Goal: Task Accomplishment & Management: Manage account settings

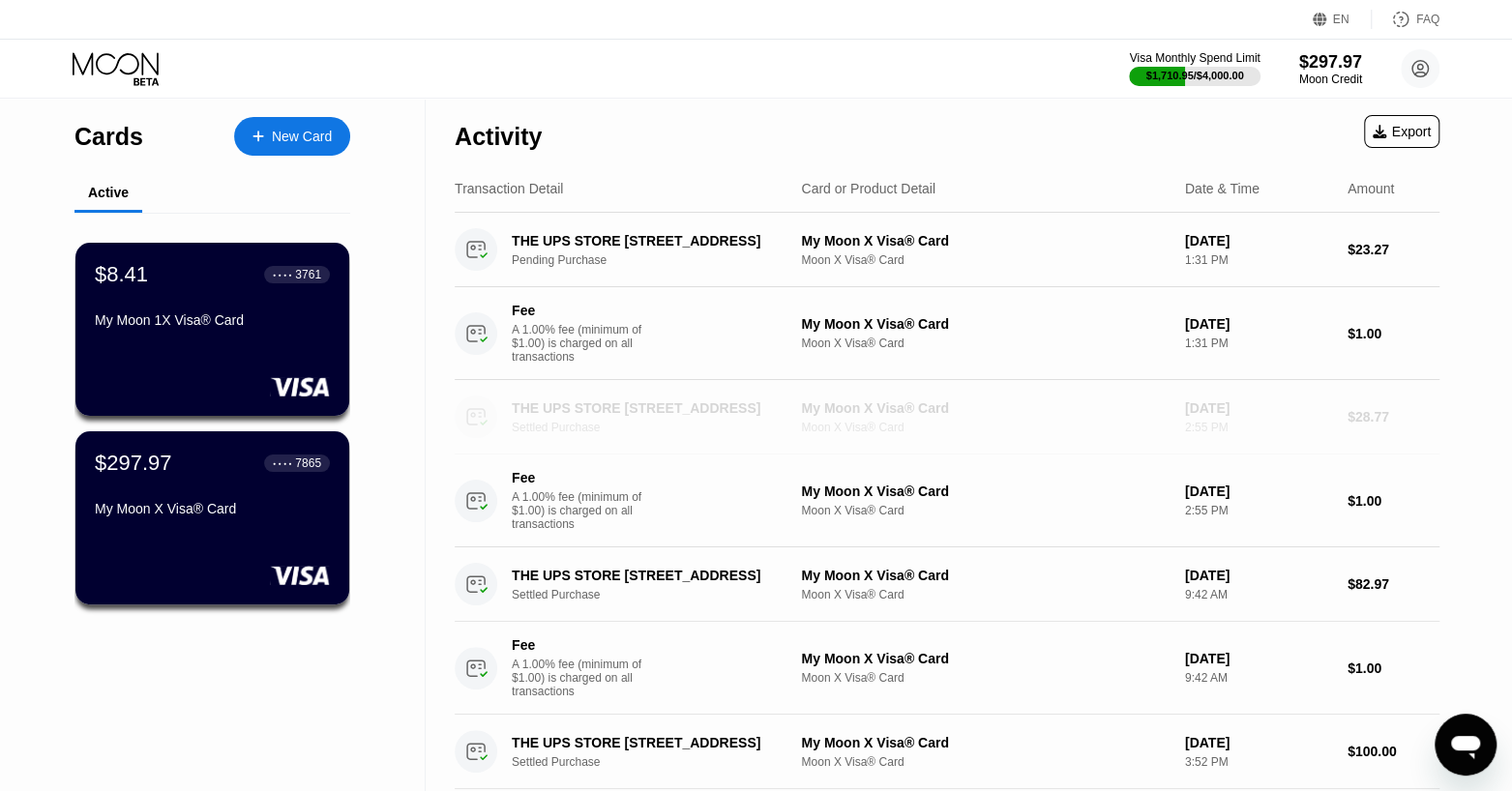
click at [1053, 430] on div "Moon X Visa® Card" at bounding box center [985, 427] width 368 height 14
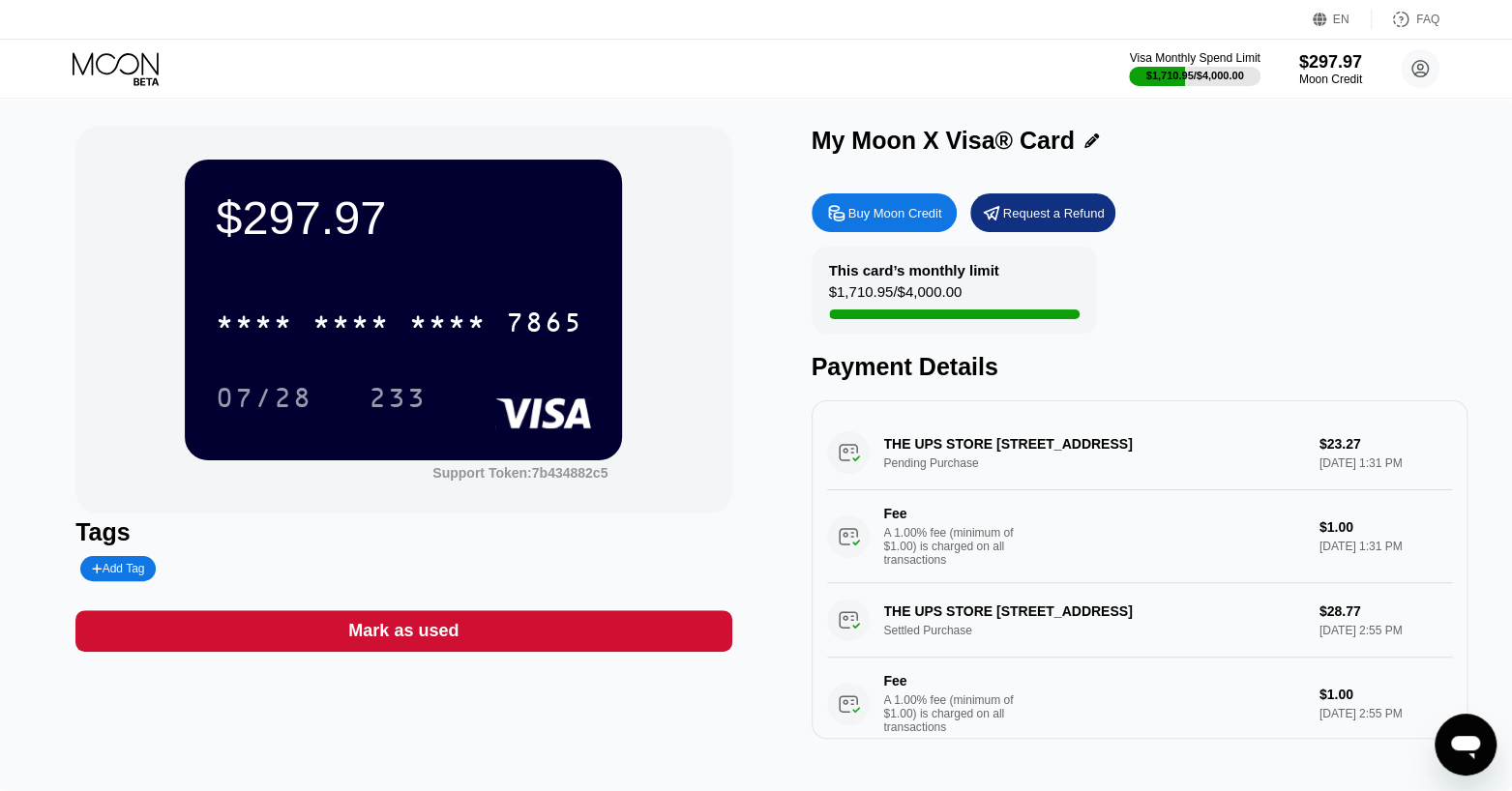
click at [30, 499] on div "$297.97 * * * * * * * * * * * * 7865 07/28 233 Support Token: 7b434882c5 Tags A…" at bounding box center [756, 444] width 1512 height 693
